Goal: Transaction & Acquisition: Book appointment/travel/reservation

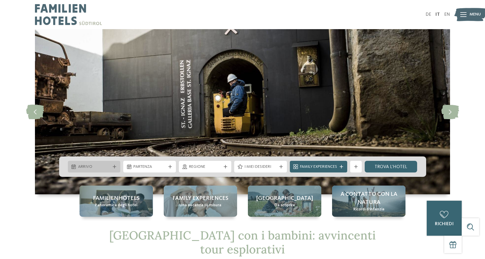
click at [96, 164] on span "Arrivo" at bounding box center [94, 167] width 32 height 6
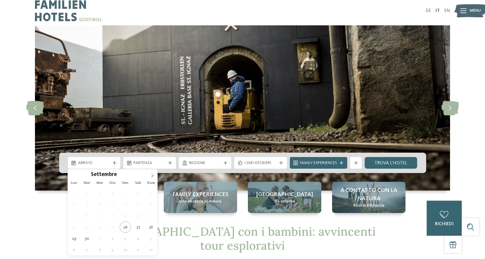
scroll to position [29, 0]
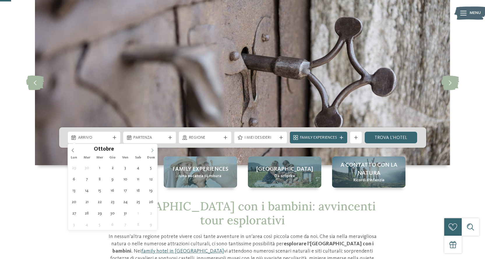
click at [154, 150] on icon at bounding box center [152, 150] width 4 height 4
click at [152, 150] on icon at bounding box center [152, 150] width 4 height 4
click at [153, 149] on icon at bounding box center [152, 150] width 4 height 4
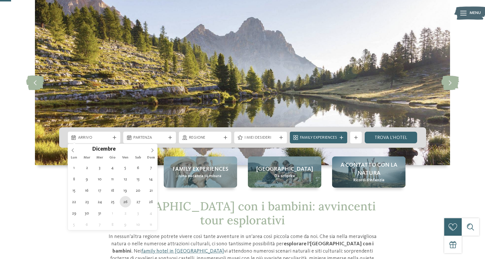
type div "26.12.2025"
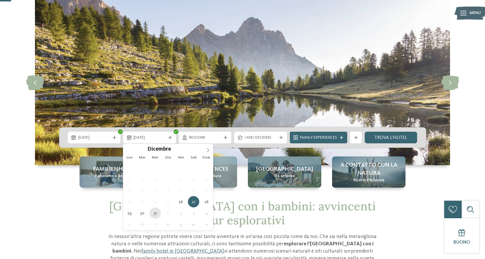
type div "31.12.2025"
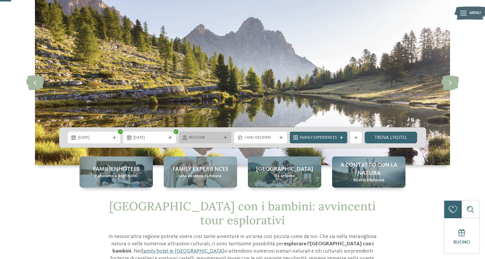
click at [223, 139] on div at bounding box center [226, 137] width 6 height 3
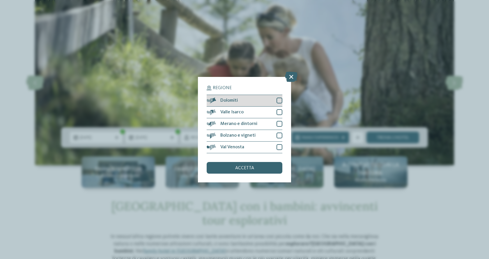
click at [281, 101] on div at bounding box center [280, 101] width 6 height 6
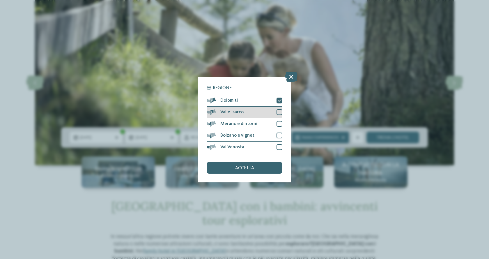
click at [280, 113] on div at bounding box center [280, 112] width 6 height 6
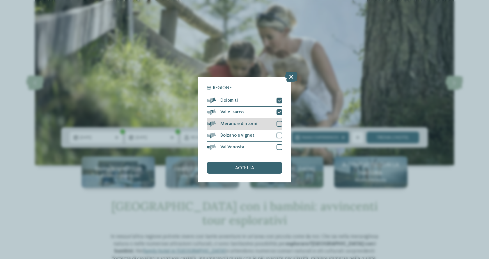
click at [279, 121] on div at bounding box center [280, 124] width 6 height 6
click at [279, 133] on div at bounding box center [280, 136] width 6 height 6
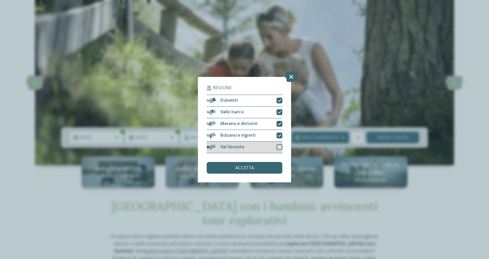
click at [279, 150] on div "Val Venosta" at bounding box center [245, 148] width 76 height 12
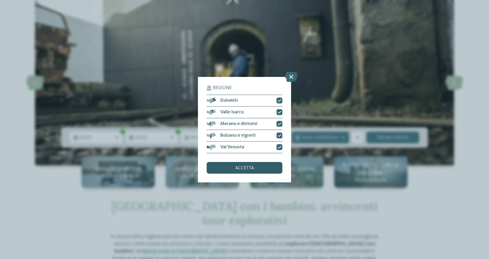
click at [243, 171] on div "accetta" at bounding box center [245, 168] width 76 height 12
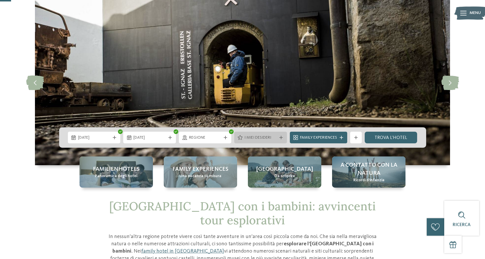
click at [274, 138] on span "I miei desideri" at bounding box center [260, 138] width 32 height 6
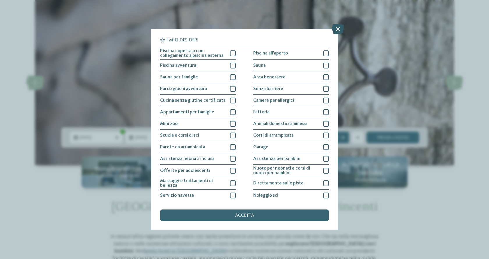
click at [339, 27] on icon at bounding box center [338, 29] width 13 height 10
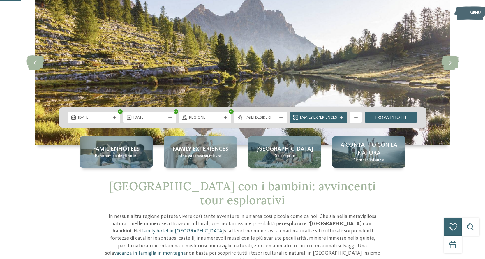
scroll to position [58, 0]
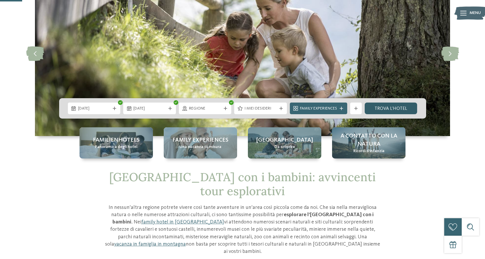
click at [381, 108] on link "trova l’hotel" at bounding box center [391, 109] width 53 height 12
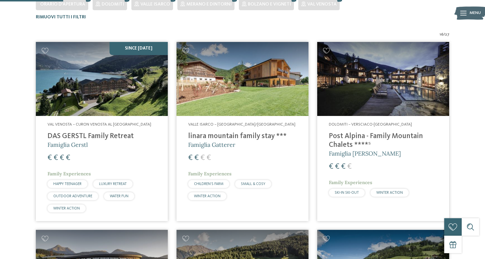
scroll to position [191, 0]
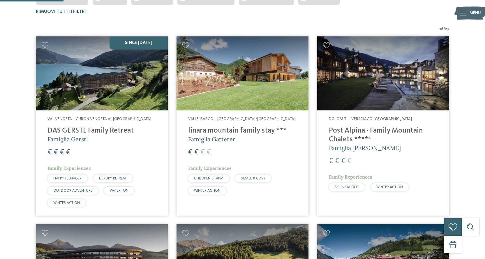
click at [253, 73] on img at bounding box center [243, 73] width 132 height 74
click at [238, 110] on img at bounding box center [243, 73] width 132 height 74
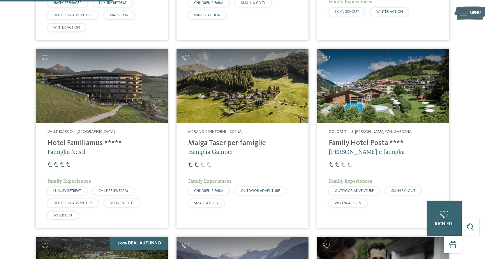
scroll to position [337, 0]
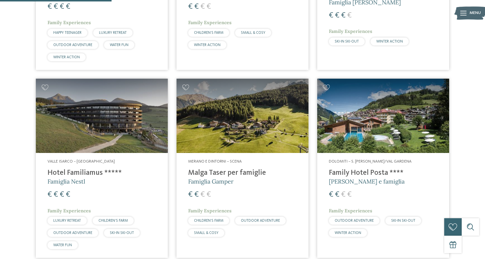
click at [245, 125] on img at bounding box center [243, 116] width 132 height 74
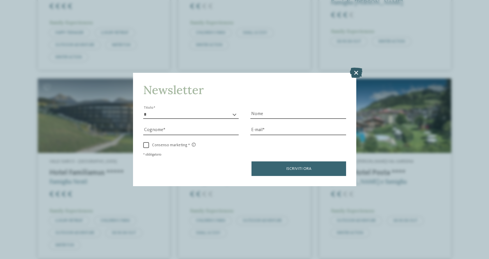
click at [358, 73] on icon at bounding box center [356, 73] width 13 height 10
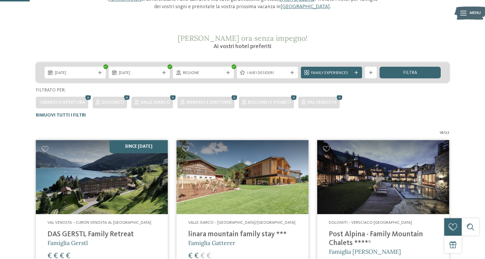
scroll to position [146, 0]
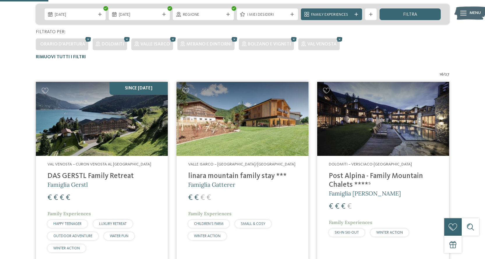
click at [94, 128] on img at bounding box center [102, 119] width 132 height 74
click at [185, 90] on icon at bounding box center [185, 91] width 7 height 6
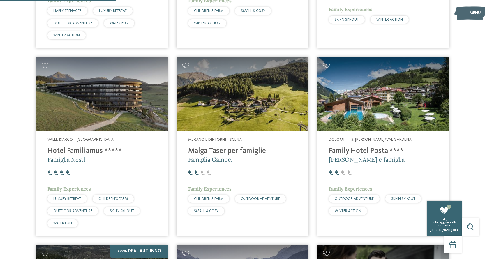
scroll to position [350, 0]
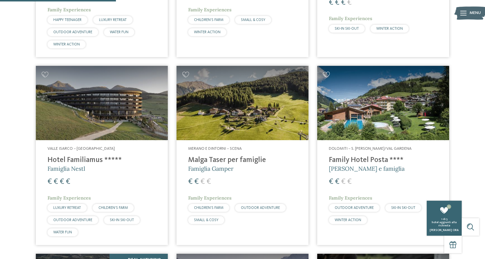
click at [326, 74] on icon at bounding box center [326, 75] width 7 height 6
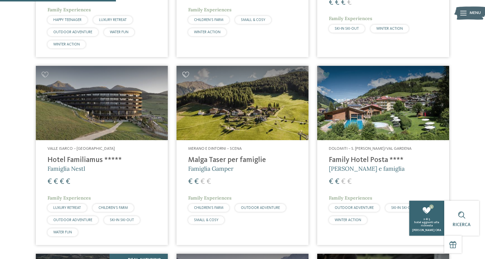
click at [184, 75] on icon at bounding box center [185, 75] width 7 height 6
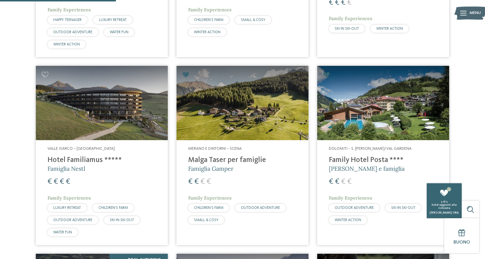
click at [387, 116] on img at bounding box center [383, 103] width 132 height 74
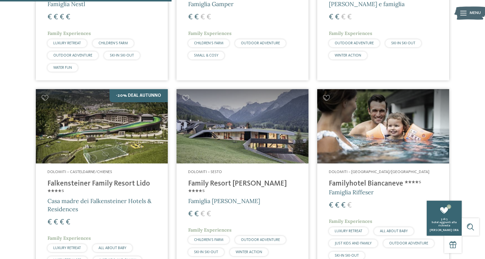
scroll to position [524, 0]
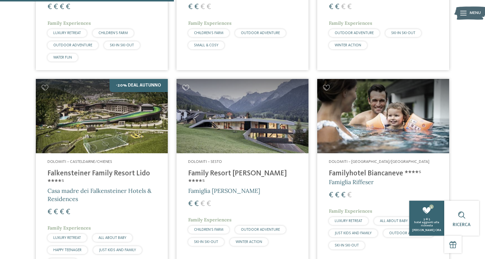
click at [185, 88] on icon at bounding box center [185, 88] width 7 height 6
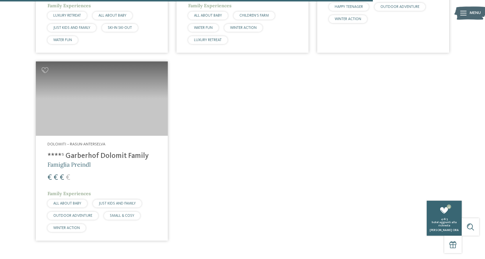
scroll to position [1136, 0]
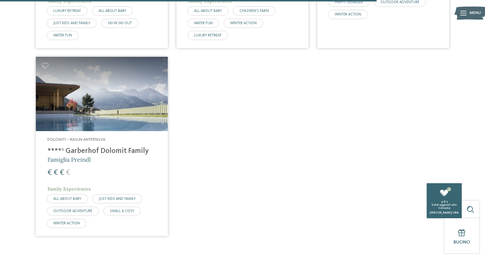
click at [91, 120] on img at bounding box center [102, 94] width 132 height 74
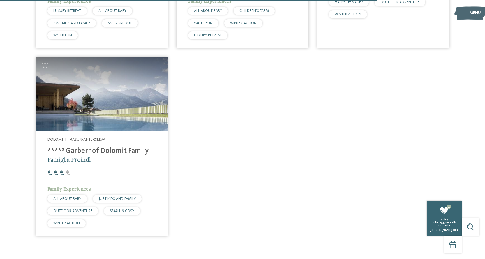
click at [86, 150] on h4 "****ˢ Garberhof Dolomit Family" at bounding box center [101, 151] width 109 height 9
click at [45, 63] on icon at bounding box center [45, 66] width 7 height 6
click at [445, 230] on span "[PERSON_NAME] ora" at bounding box center [444, 230] width 29 height 3
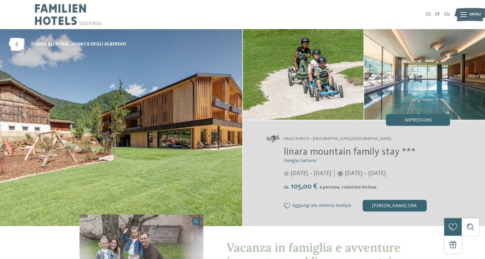
click at [124, 131] on img at bounding box center [121, 127] width 242 height 197
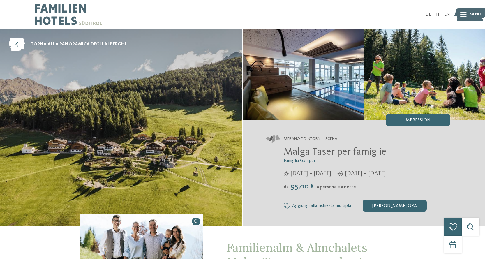
click at [168, 133] on img at bounding box center [121, 127] width 242 height 197
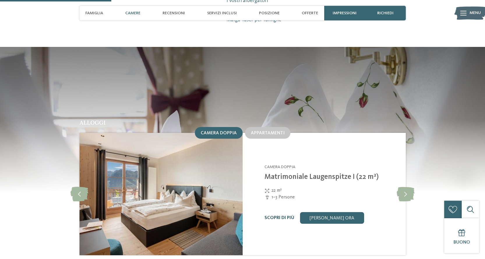
scroll to position [554, 0]
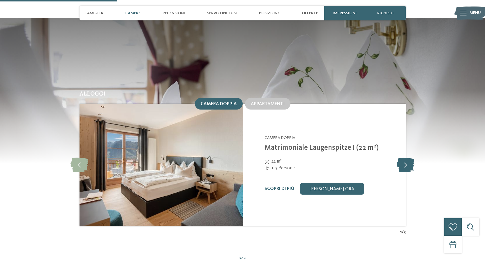
click at [404, 160] on icon at bounding box center [406, 165] width 18 height 15
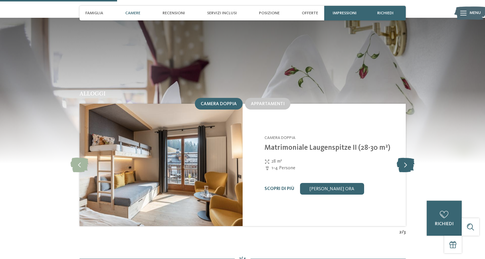
click at [404, 160] on icon at bounding box center [406, 165] width 18 height 15
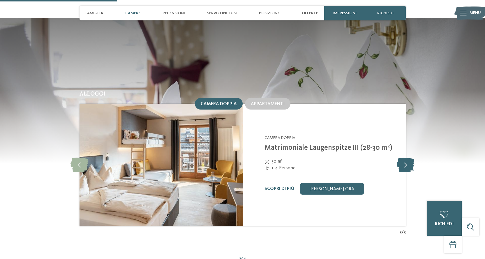
click at [404, 160] on icon at bounding box center [406, 165] width 18 height 15
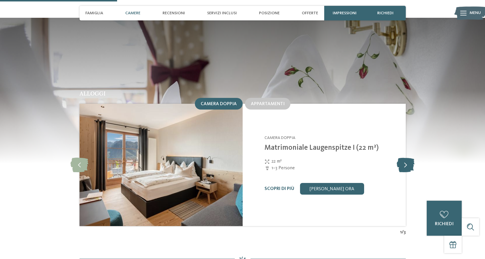
click at [404, 160] on icon at bounding box center [406, 165] width 18 height 15
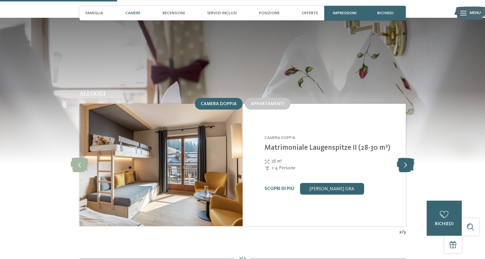
click at [404, 160] on icon at bounding box center [406, 165] width 18 height 15
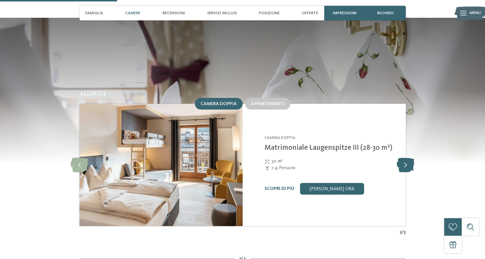
click at [404, 160] on icon at bounding box center [406, 165] width 18 height 15
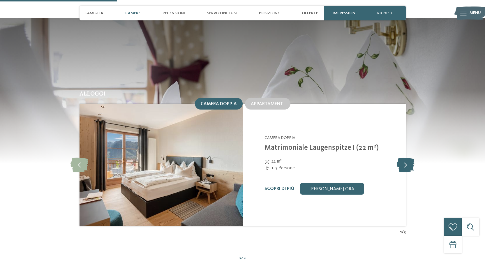
click at [404, 160] on icon at bounding box center [406, 165] width 18 height 15
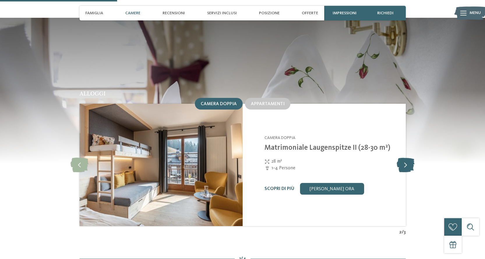
click at [405, 160] on icon at bounding box center [406, 165] width 18 height 15
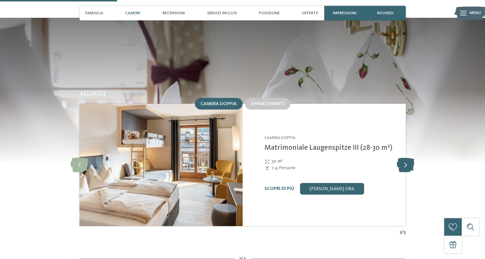
click at [405, 160] on icon at bounding box center [406, 165] width 18 height 15
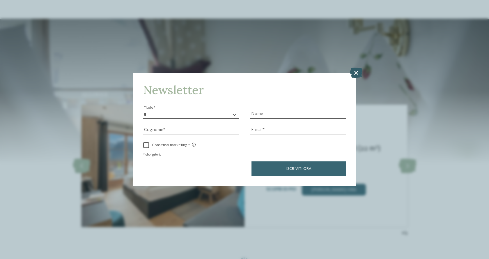
click at [356, 75] on icon at bounding box center [356, 73] width 13 height 10
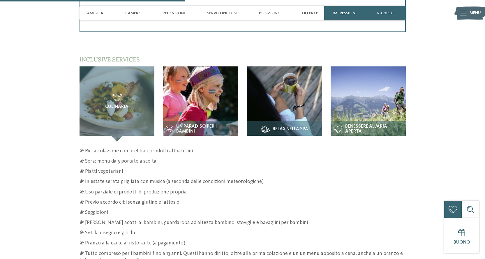
scroll to position [874, 0]
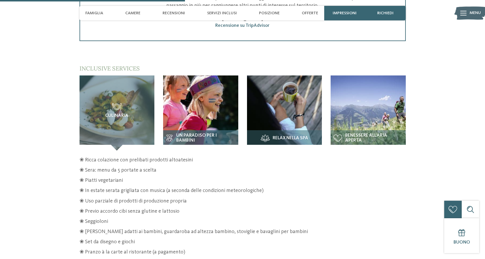
click at [191, 103] on img at bounding box center [200, 112] width 75 height 75
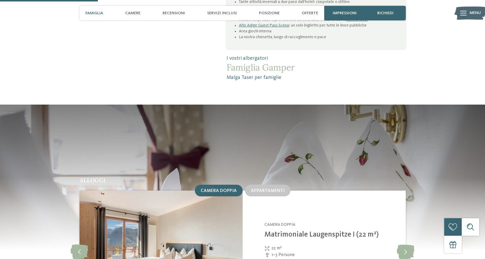
scroll to position [466, 0]
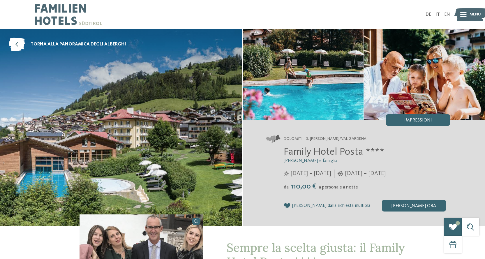
click at [144, 122] on img at bounding box center [121, 127] width 242 height 197
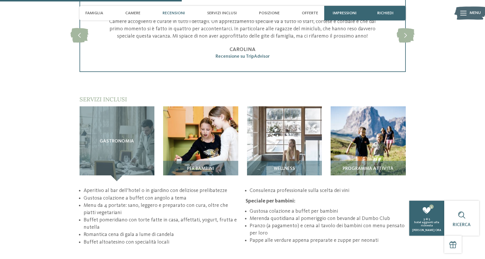
scroll to position [758, 0]
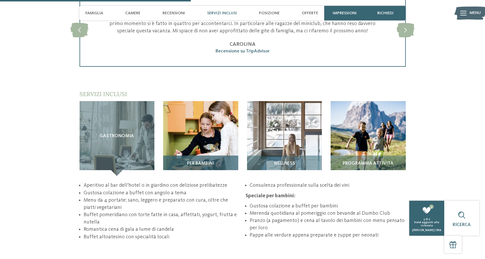
click at [212, 125] on img at bounding box center [200, 138] width 75 height 75
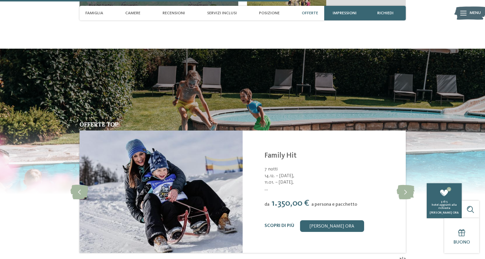
scroll to position [1165, 0]
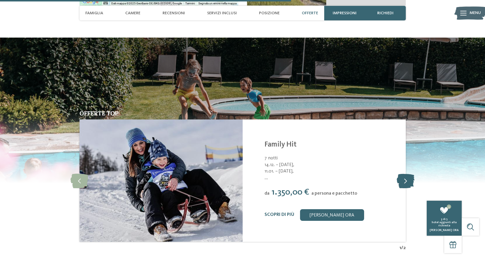
click at [407, 175] on icon at bounding box center [406, 180] width 18 height 15
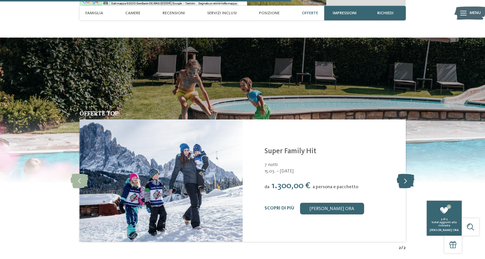
click at [407, 175] on icon at bounding box center [406, 180] width 18 height 15
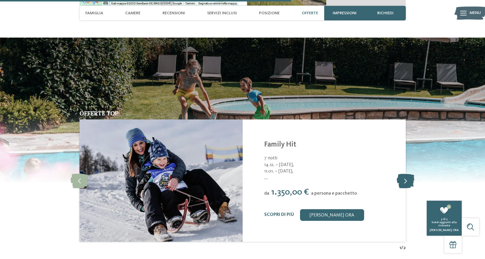
click at [407, 175] on icon at bounding box center [406, 180] width 18 height 15
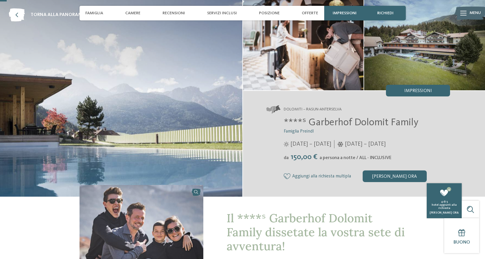
scroll to position [29, 0]
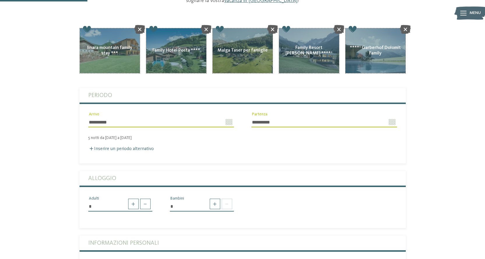
scroll to position [117, 0]
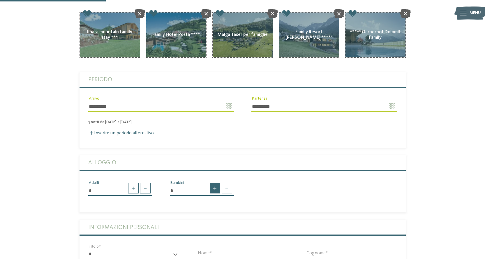
click at [216, 183] on span at bounding box center [215, 188] width 10 height 10
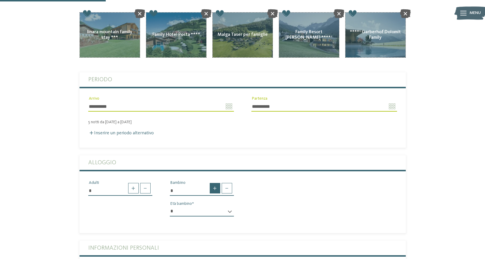
click at [216, 183] on span at bounding box center [215, 188] width 10 height 10
type input "*"
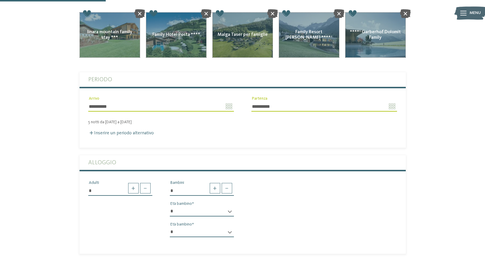
click at [228, 207] on select "* * * * * * * * * * * ** ** ** ** ** ** ** **" at bounding box center [202, 212] width 64 height 10
select select "*"
click at [170, 207] on select "* * * * * * * * * * * ** ** ** ** ** ** ** **" at bounding box center [202, 212] width 64 height 10
click at [229, 227] on select "* * * * * * * * * * * ** ** ** ** ** ** ** **" at bounding box center [202, 232] width 64 height 10
select select "*"
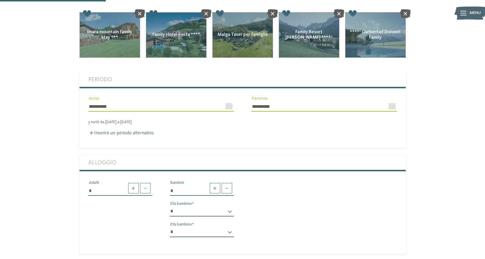
click at [170, 227] on select "* * * * * * * * * * * ** ** ** ** ** ** ** **" at bounding box center [202, 232] width 64 height 10
click at [354, 199] on div "* Adulti * Bambini * * * * * * * * * * * ** ** ** ** ** ** ** ** Età bambino * …" at bounding box center [243, 211] width 326 height 62
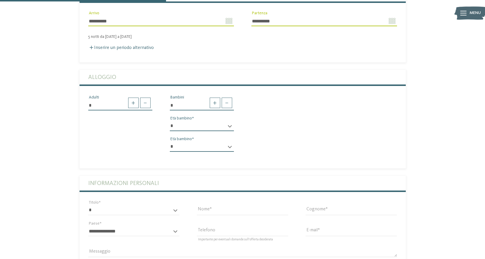
scroll to position [204, 0]
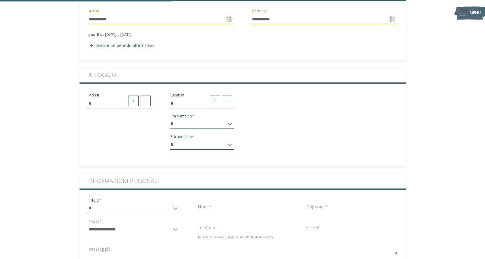
click at [165, 203] on select "* ****** ******* ******** ******" at bounding box center [133, 208] width 91 height 10
select select "*"
click at [88, 203] on select "* ****** ******* ******** ******" at bounding box center [133, 208] width 91 height 10
click at [216, 203] on input "Nome" at bounding box center [242, 208] width 91 height 10
type input "*********"
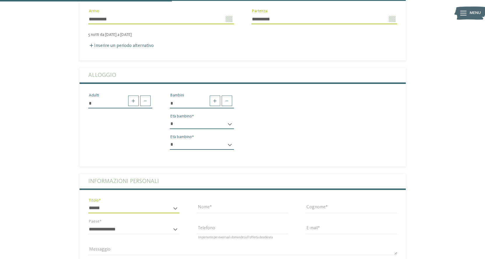
type input "**********"
select select "**"
type input "**********"
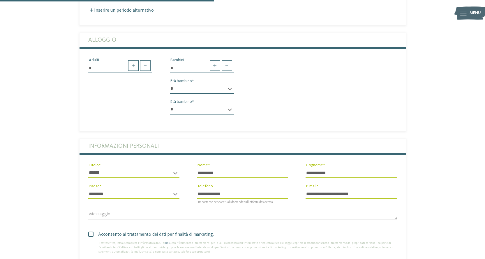
scroll to position [262, 0]
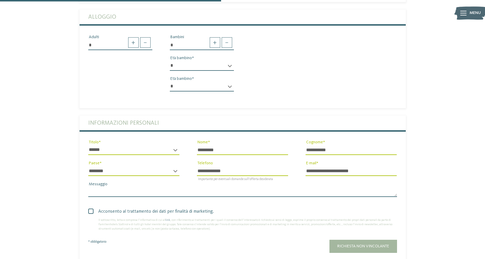
click at [121, 187] on textarea "Messaggio" at bounding box center [242, 192] width 309 height 10
type textarea "**********"
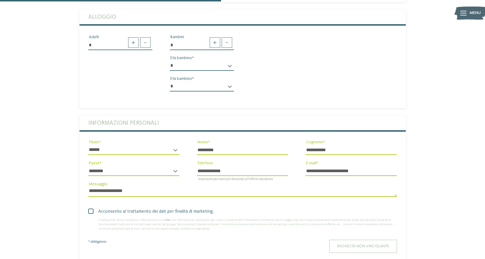
click at [352, 240] on button "Richiesta non vincolante" at bounding box center [364, 246] width 68 height 13
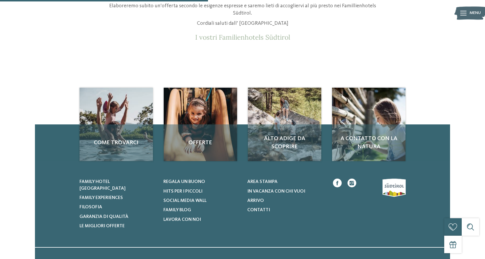
scroll to position [87, 0]
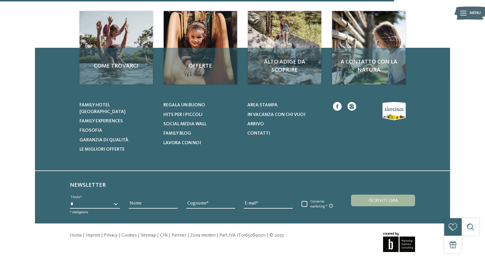
scroll to position [146, 0]
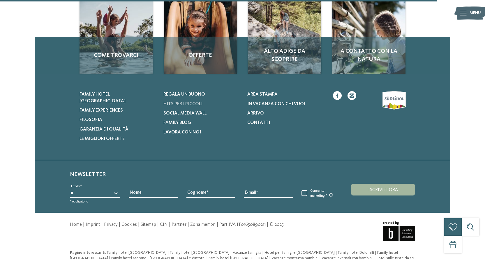
click at [181, 104] on span "Hits per i piccoli" at bounding box center [182, 104] width 39 height 5
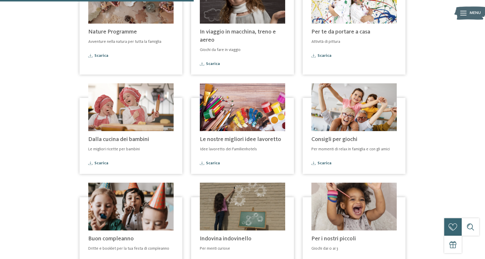
scroll to position [233, 0]
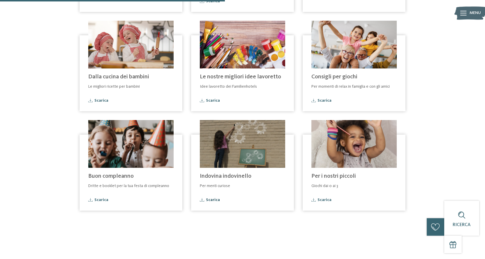
click at [210, 198] on span "Scarica" at bounding box center [213, 200] width 14 height 4
click at [320, 198] on span "Scarica" at bounding box center [325, 200] width 14 height 4
